Goal: Understand process/instructions

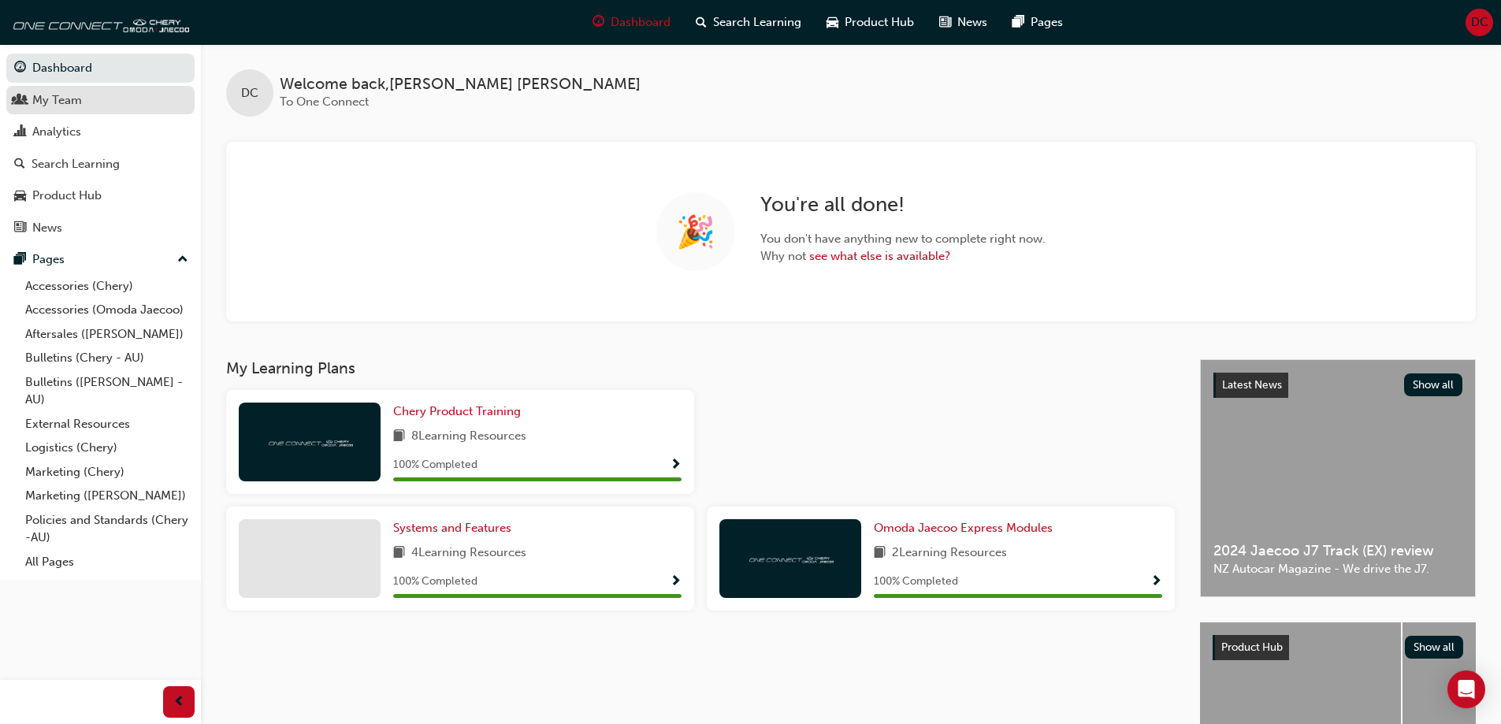
click at [88, 109] on div "My Team" at bounding box center [100, 101] width 173 height 20
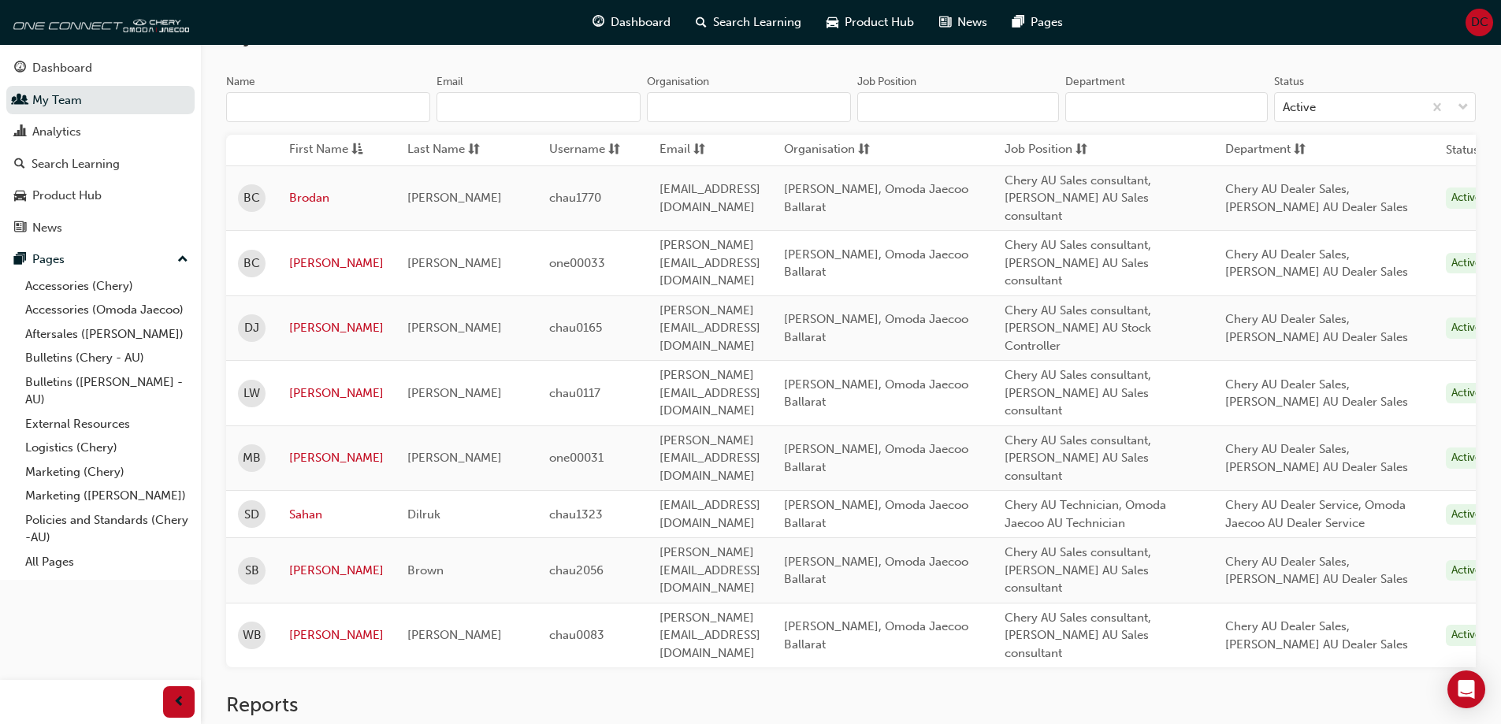
scroll to position [69, 0]
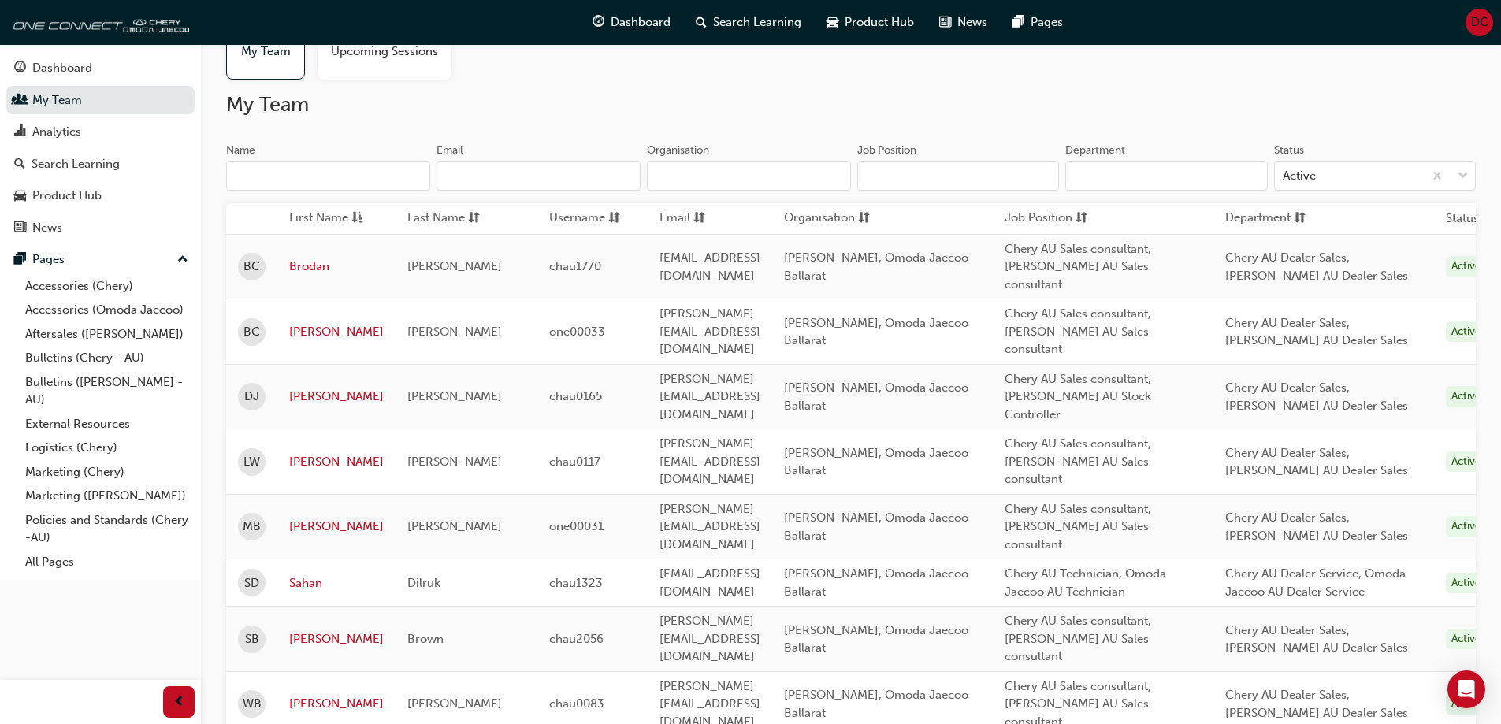
click at [351, 189] on input "Name" at bounding box center [328, 176] width 204 height 30
click at [615, 174] on input "Email" at bounding box center [539, 176] width 204 height 30
click at [719, 176] on input "Organisation" at bounding box center [749, 176] width 204 height 30
click at [897, 169] on input "Job Position" at bounding box center [958, 176] width 202 height 30
click at [838, 90] on div "My Team Upcoming Sessions My Team Name Email Organisation Job Position Departme…" at bounding box center [851, 426] width 1300 height 900
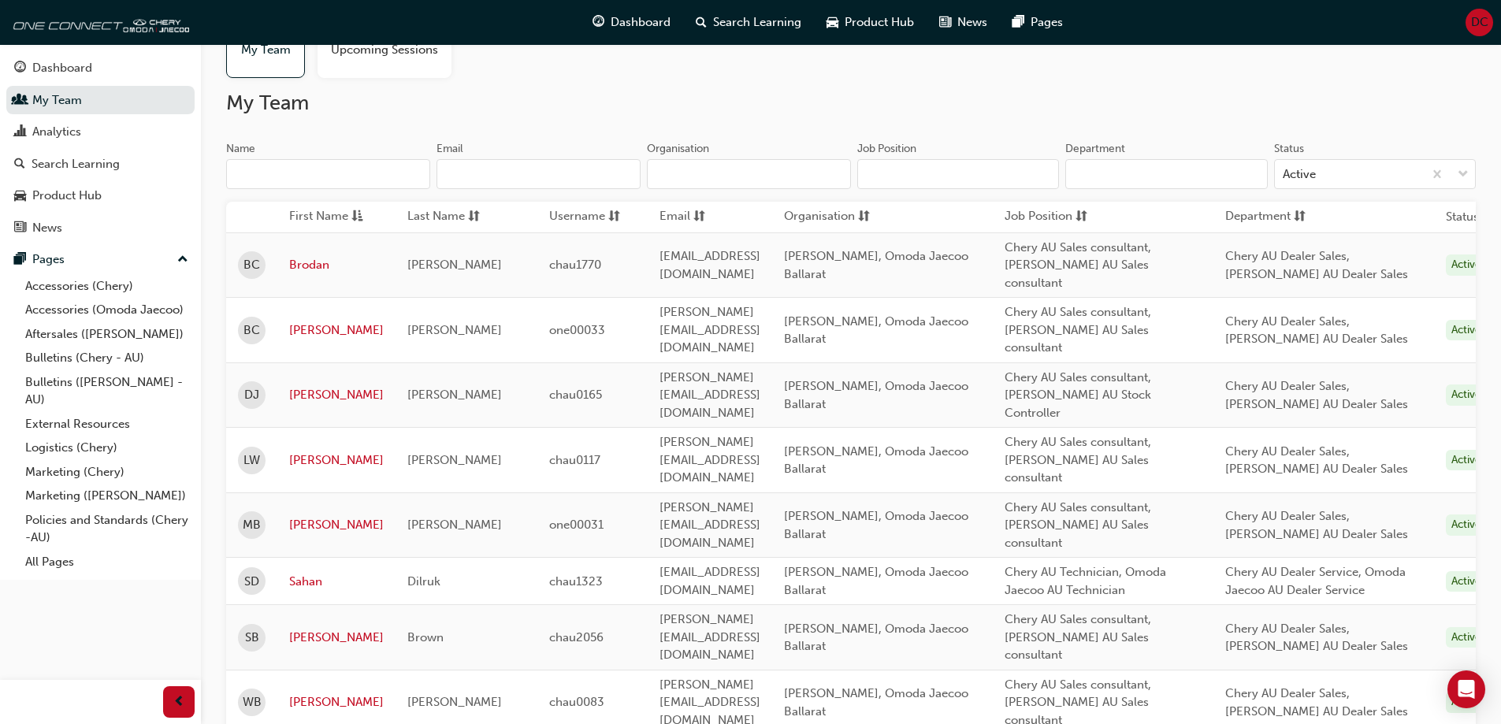
scroll to position [0, 0]
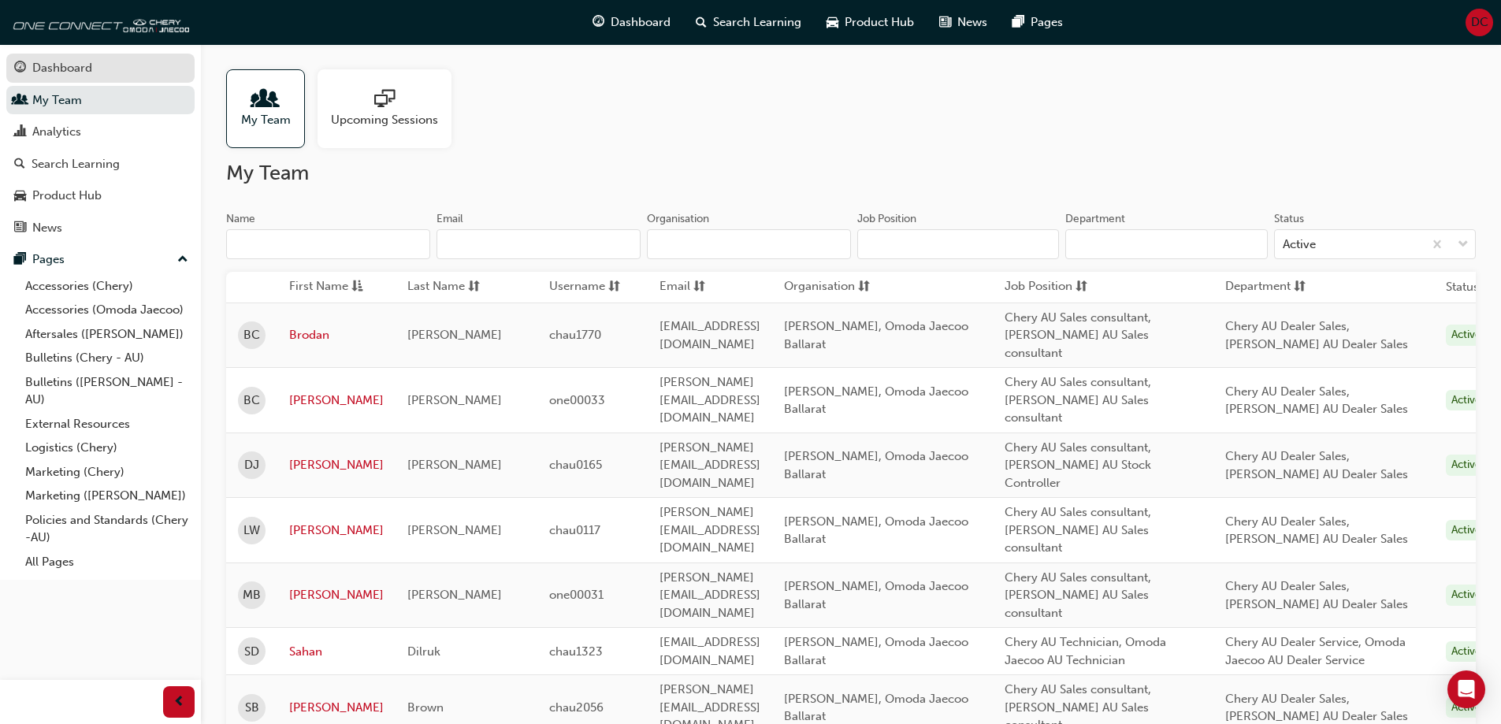
click at [55, 77] on div "Dashboard" at bounding box center [100, 68] width 173 height 20
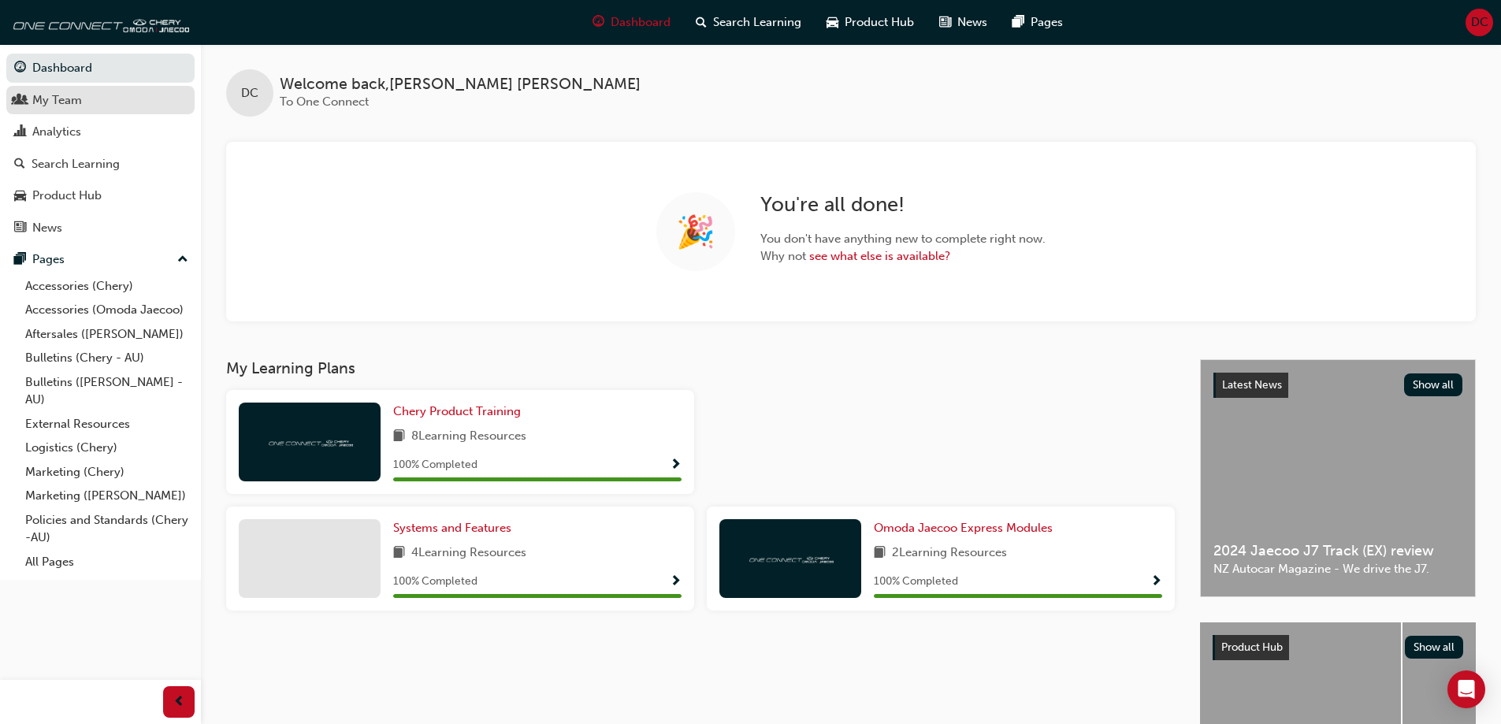
click at [58, 101] on div "My Team" at bounding box center [57, 100] width 50 height 18
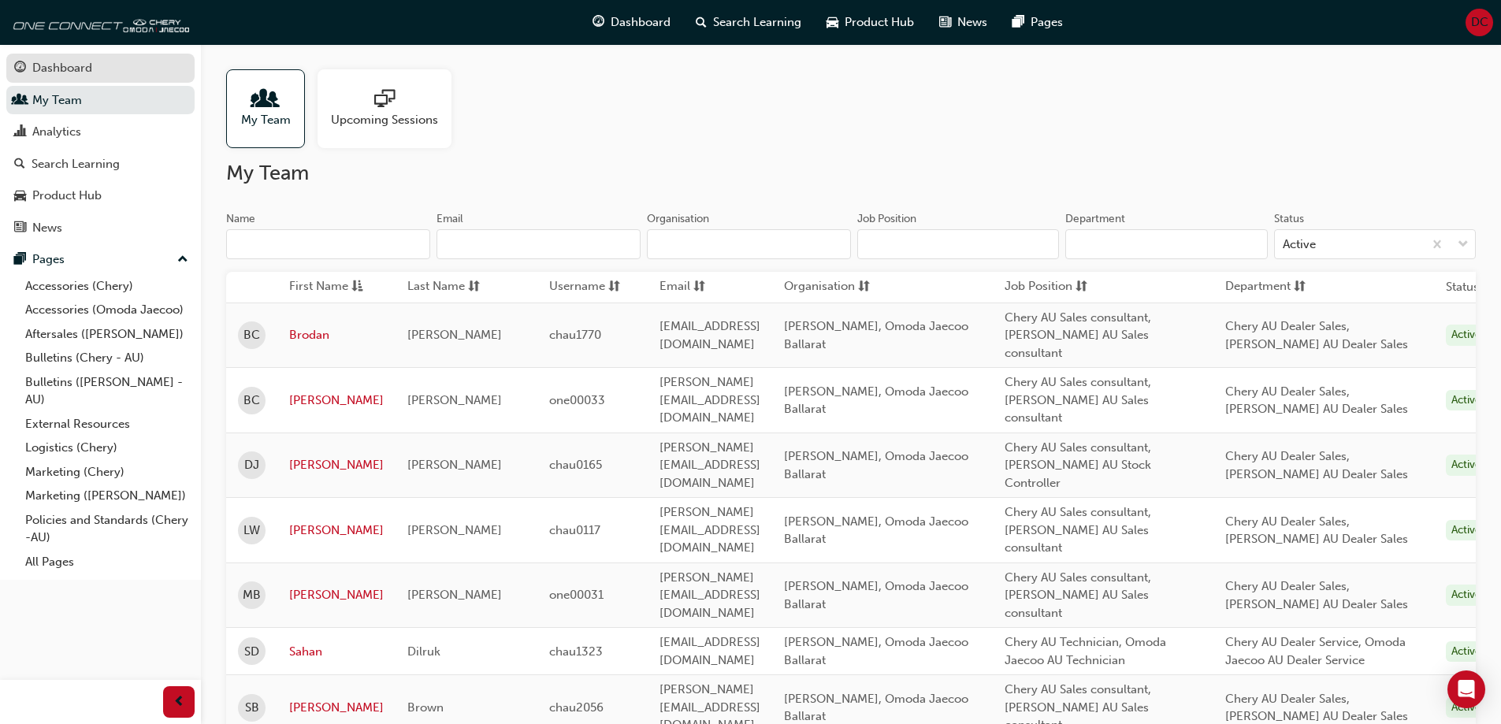
click at [76, 78] on link "Dashboard" at bounding box center [100, 68] width 188 height 29
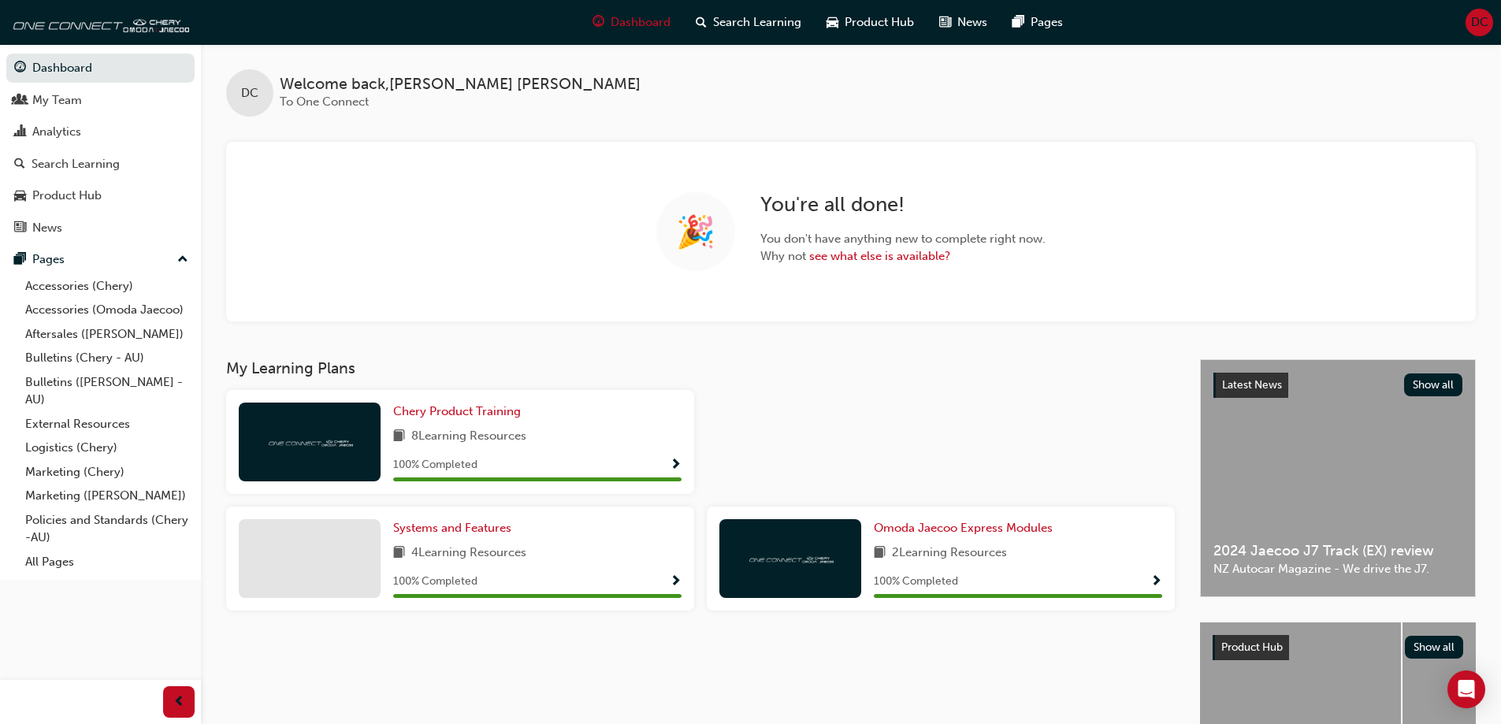
click at [182, 258] on span "up-icon" at bounding box center [182, 260] width 11 height 20
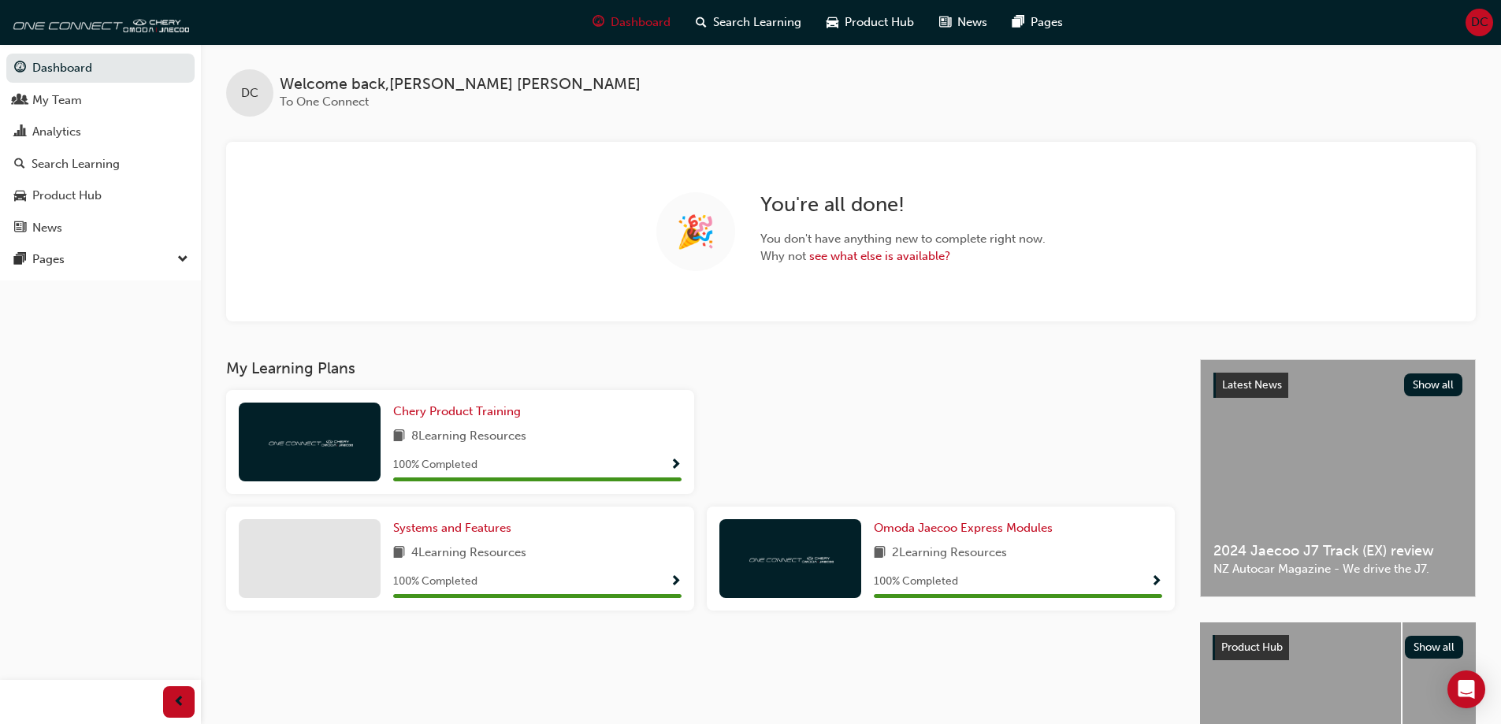
click at [182, 258] on span "down-icon" at bounding box center [182, 260] width 11 height 20
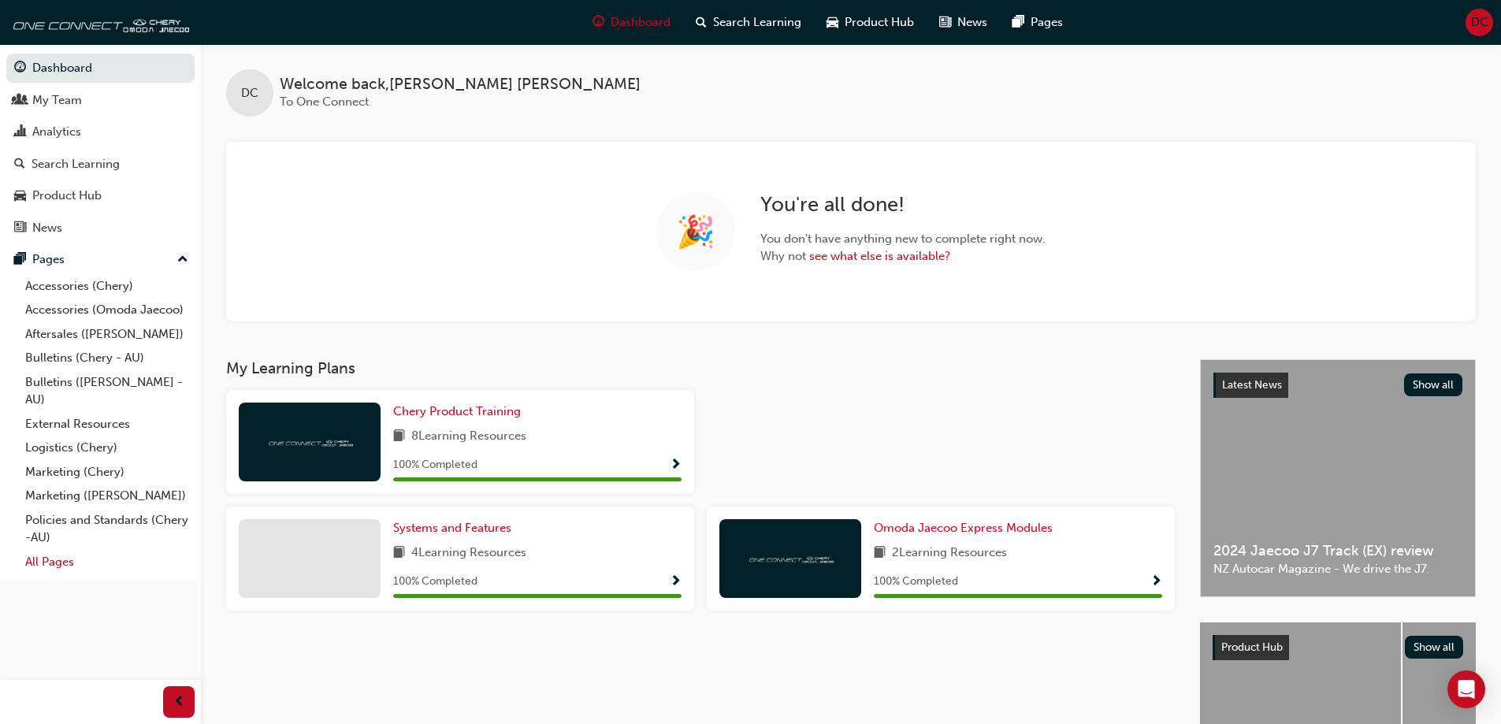
click at [69, 560] on link "All Pages" at bounding box center [107, 562] width 176 height 24
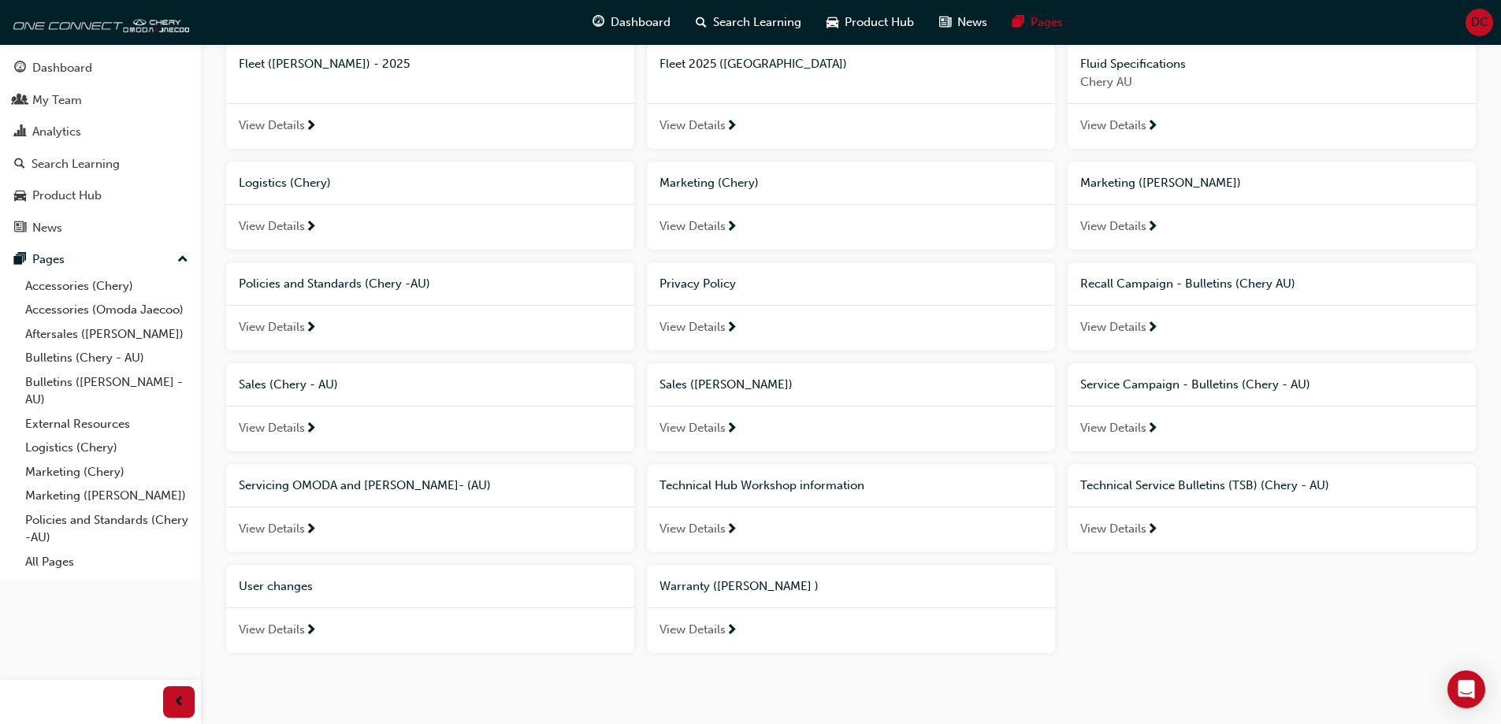
scroll to position [484, 0]
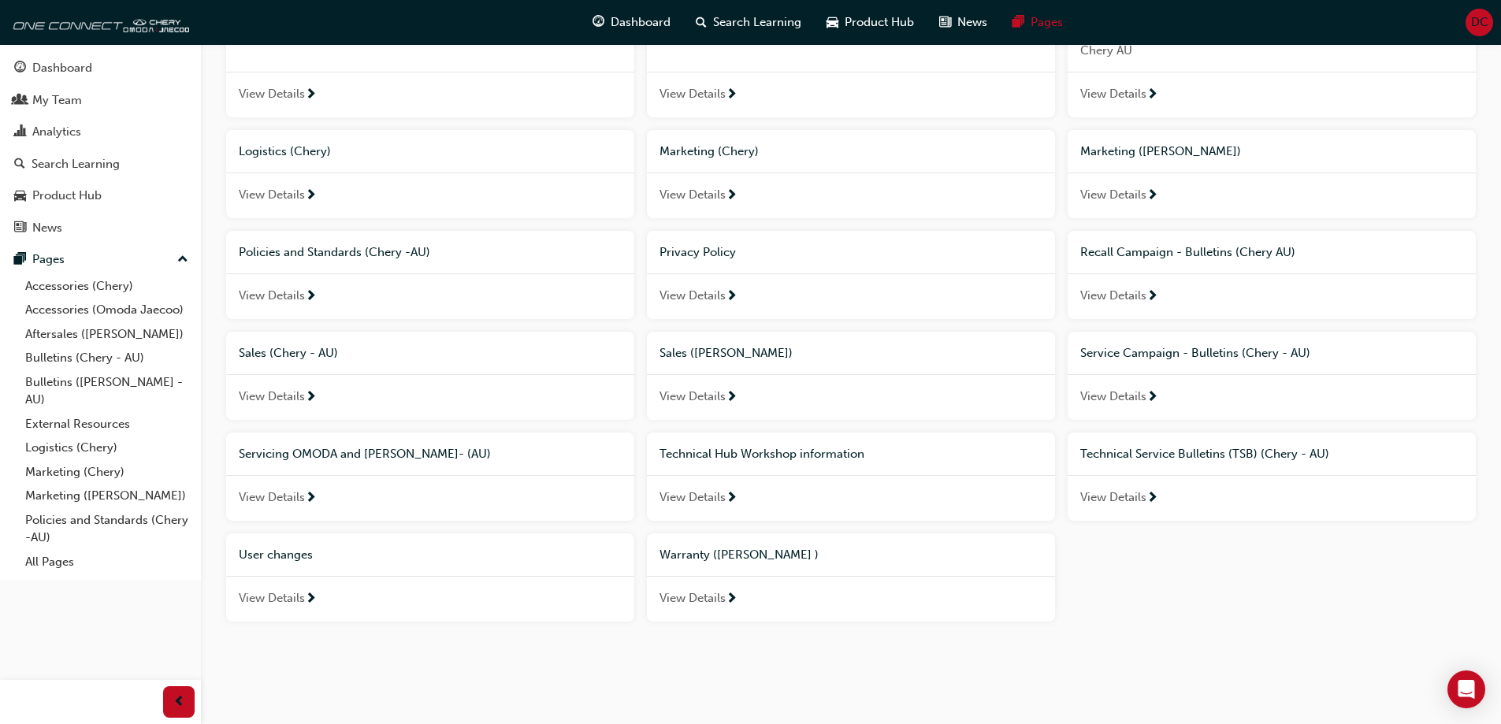
click at [285, 608] on div "View Details" at bounding box center [430, 599] width 408 height 46
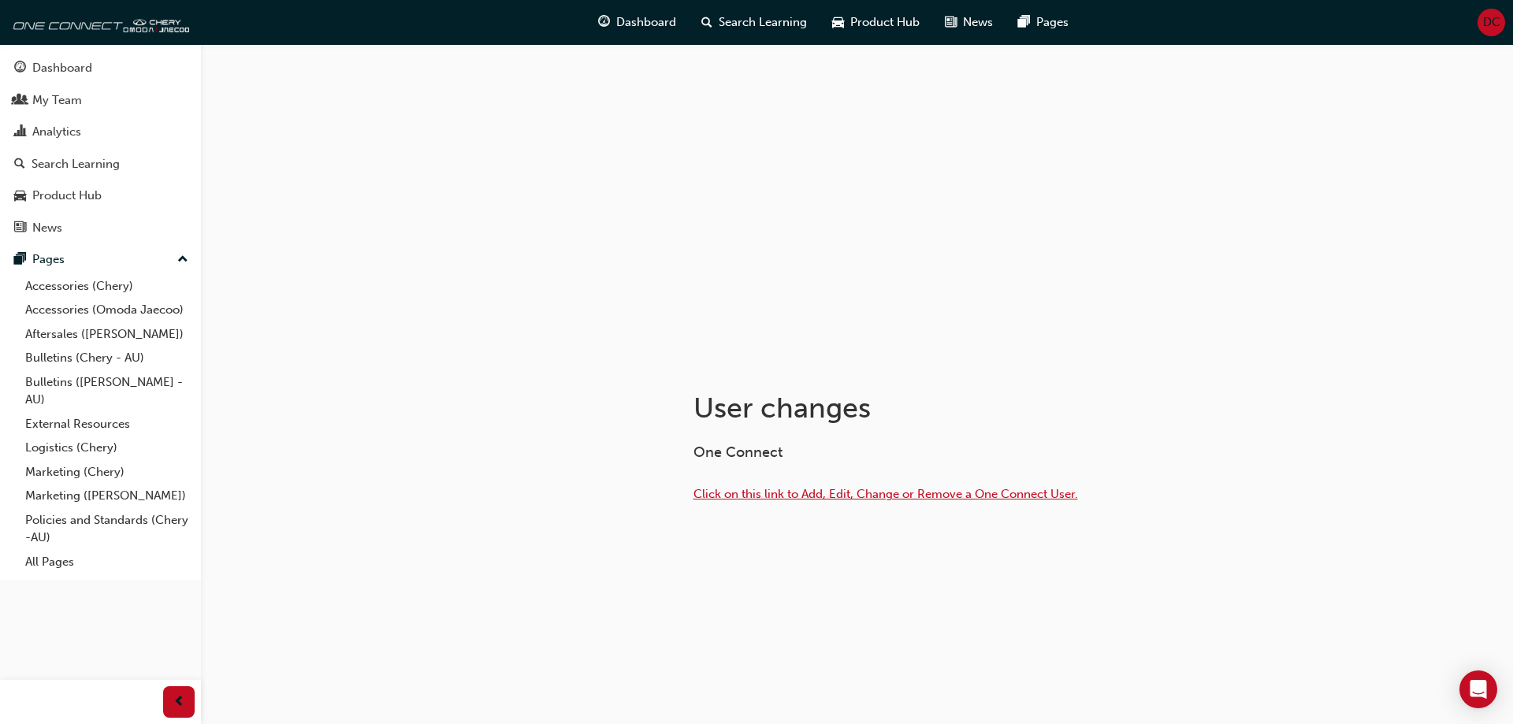
click at [842, 495] on span "Click on this link to Add, Edit, Change or Remove a One Connect User." at bounding box center [885, 494] width 385 height 14
